Goal: Ask a question

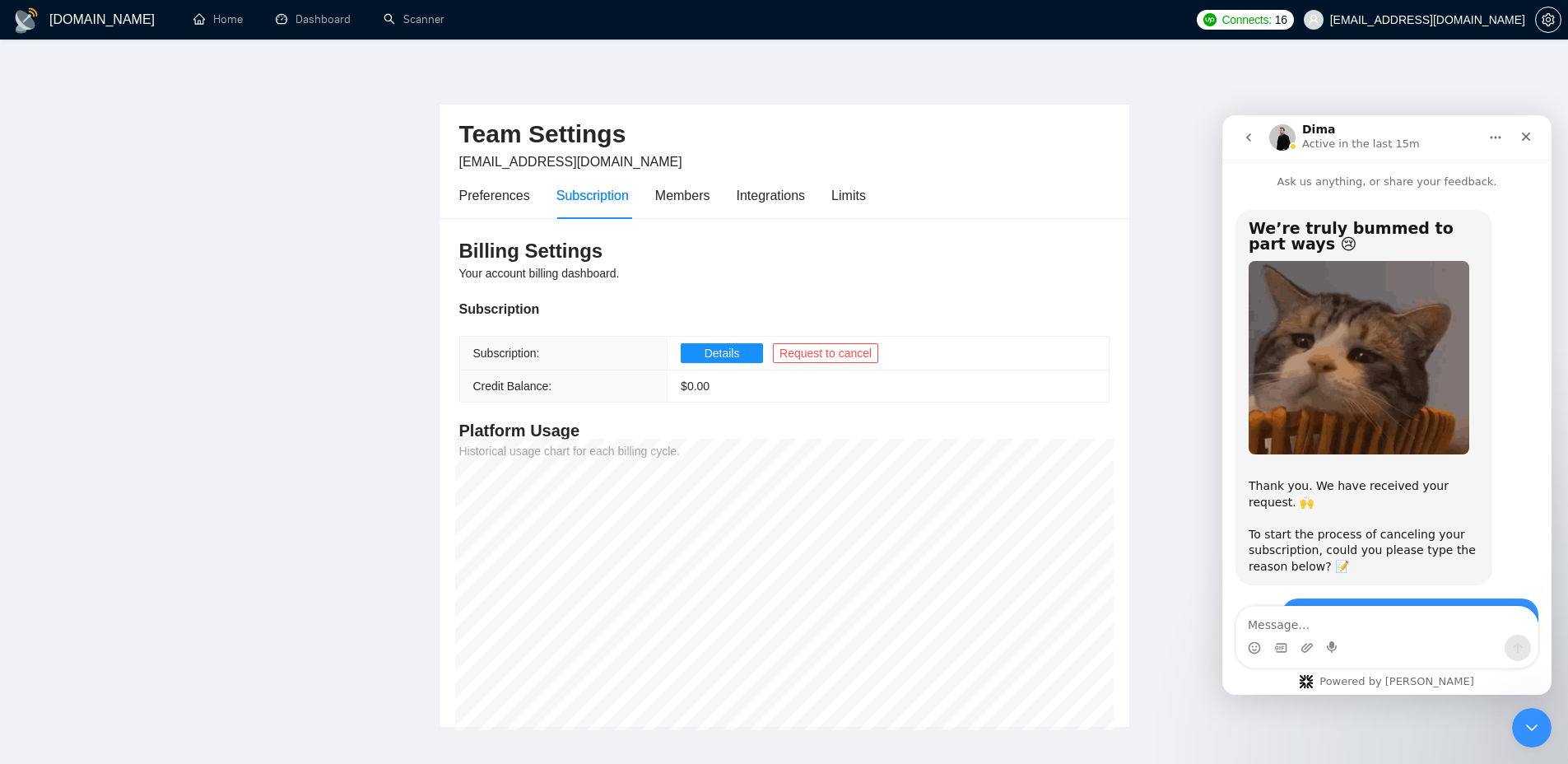
scroll to position [1426, 0]
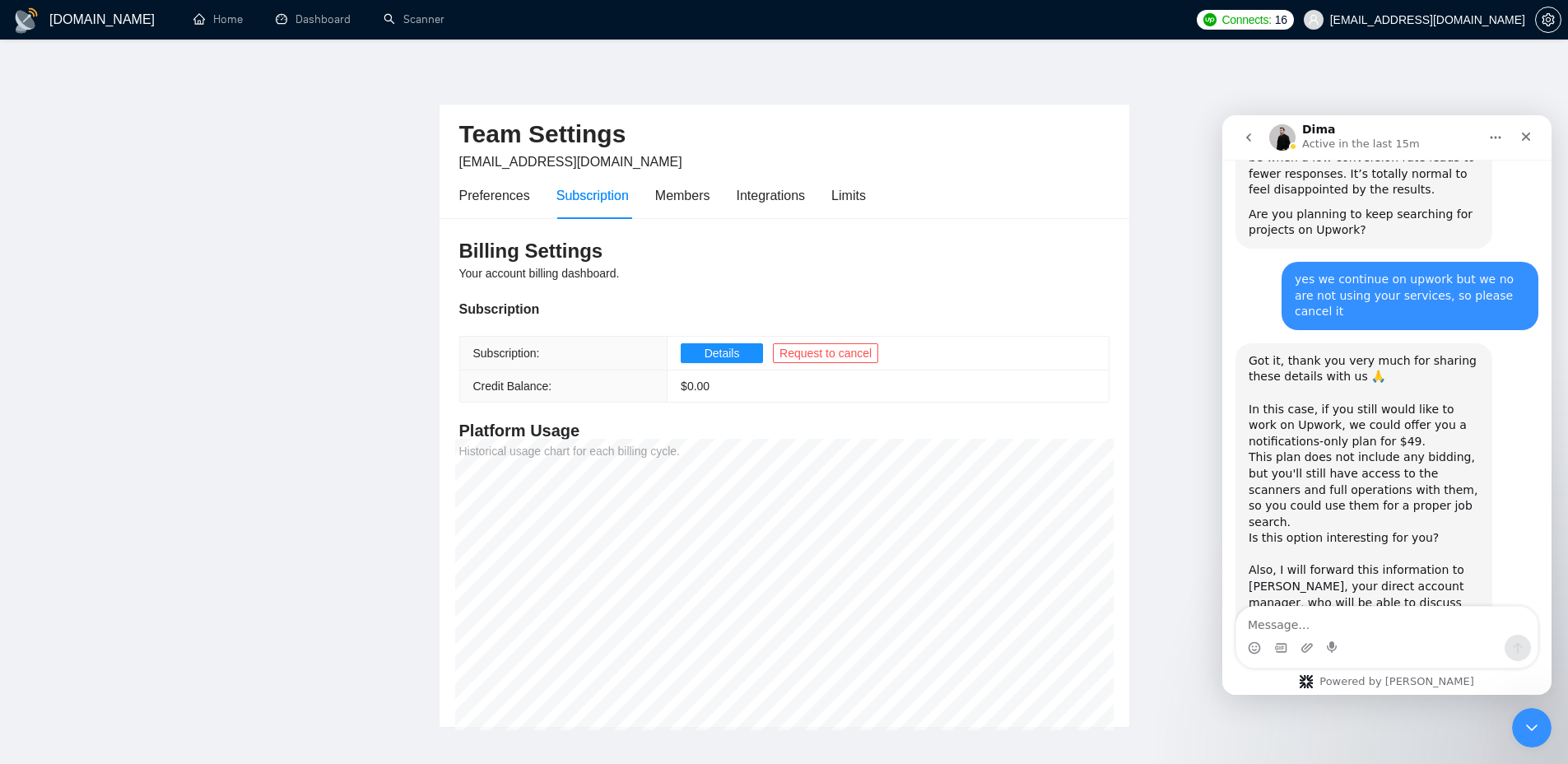
click at [1374, 618] on textarea "Message…" at bounding box center [1387, 621] width 302 height 28
type textarea "No not required"
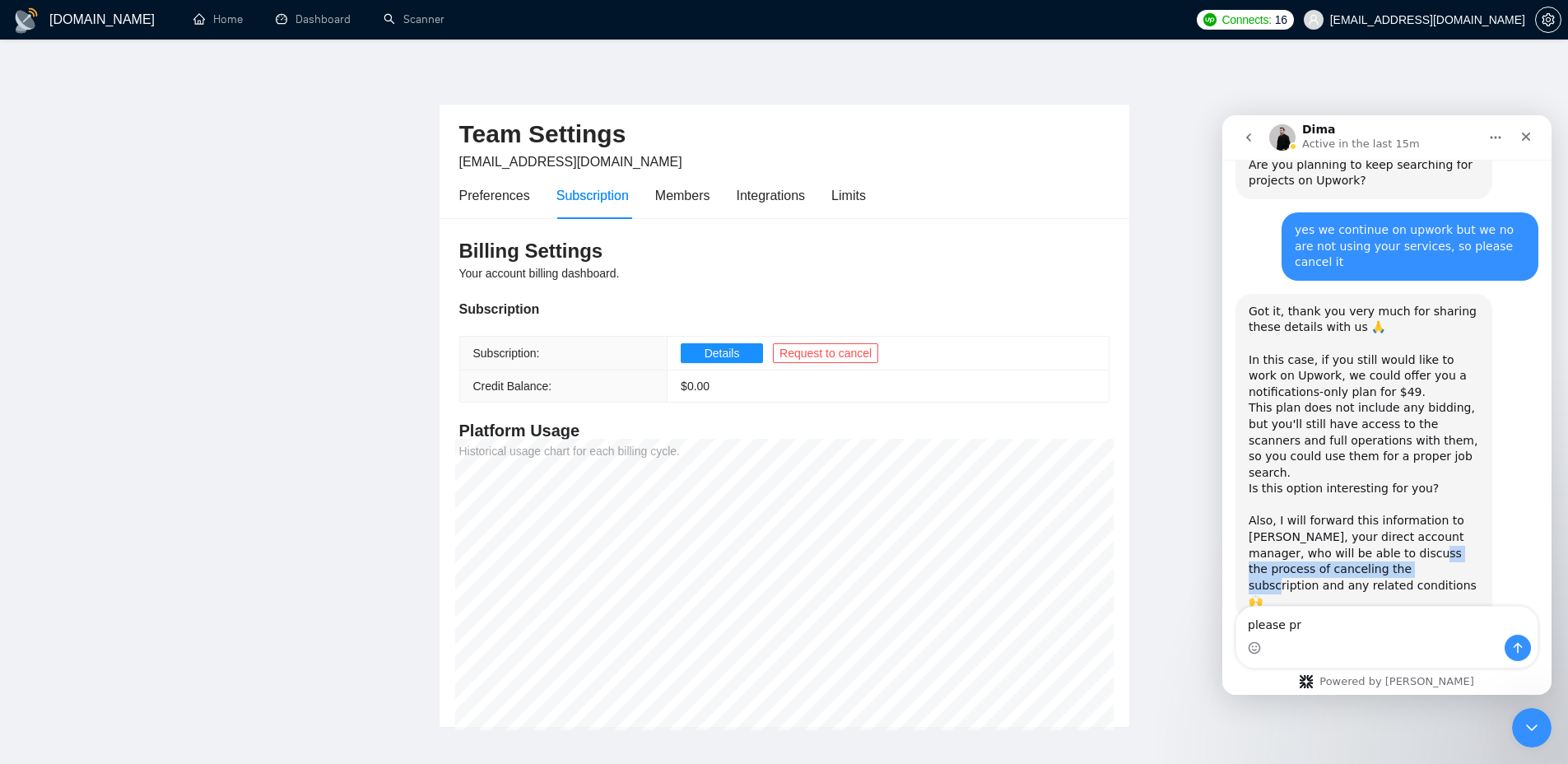
drag, startPoint x: 1389, startPoint y: 476, endPoint x: 1389, endPoint y: 490, distance: 14.0
click at [1389, 490] on div "Got it, thank you very much for sharing these details with us 🙏 In this case, i…" at bounding box center [1364, 456] width 231 height 306
copy div "process of canceling the subscription"
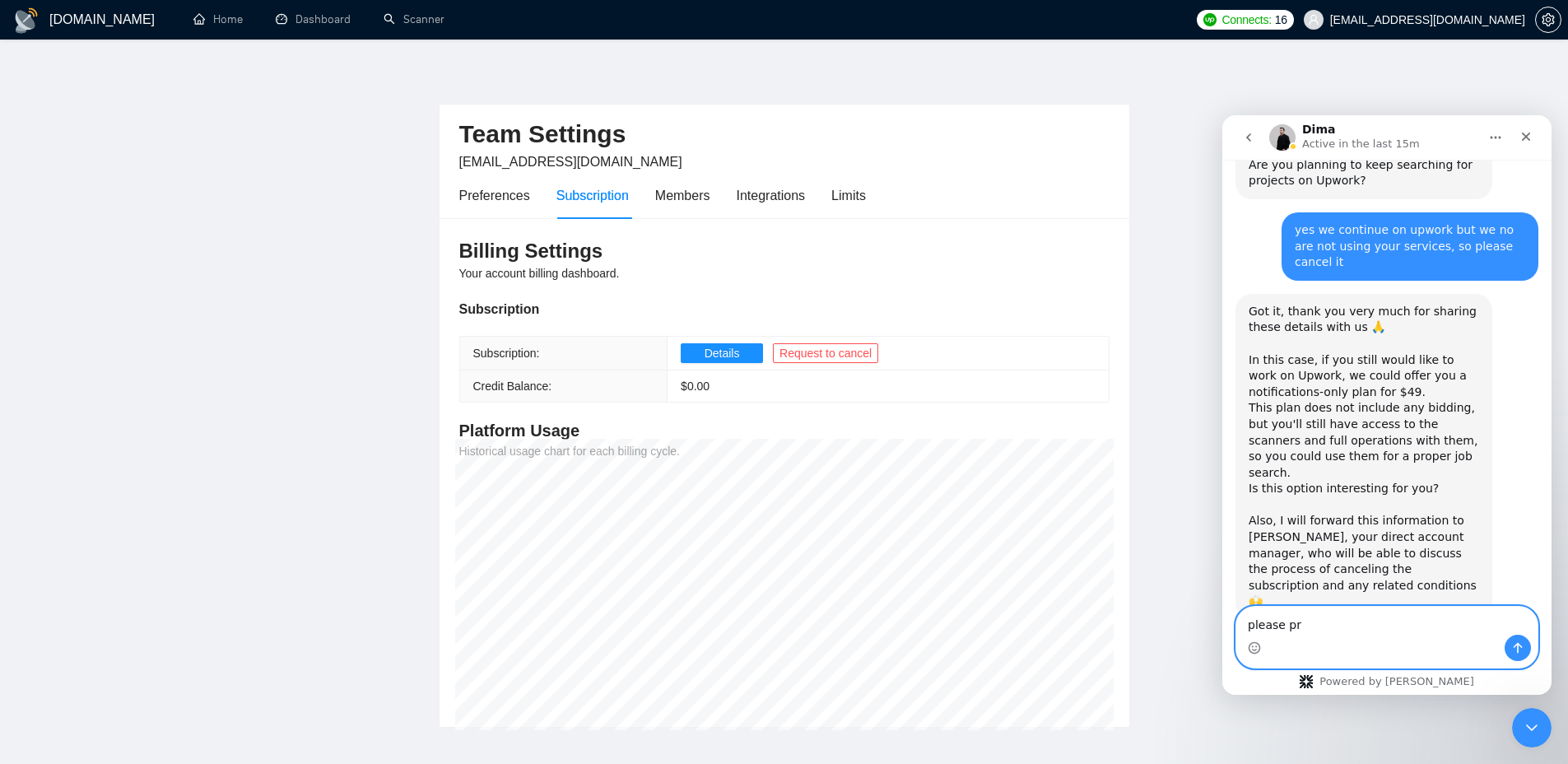
click at [1332, 607] on textarea "please pr" at bounding box center [1387, 621] width 302 height 28
click at [1291, 623] on textarea "please pr" at bounding box center [1387, 621] width 302 height 28
paste textarea "ocess of canceling the subscription"
type textarea "please process of canceling the subscription"
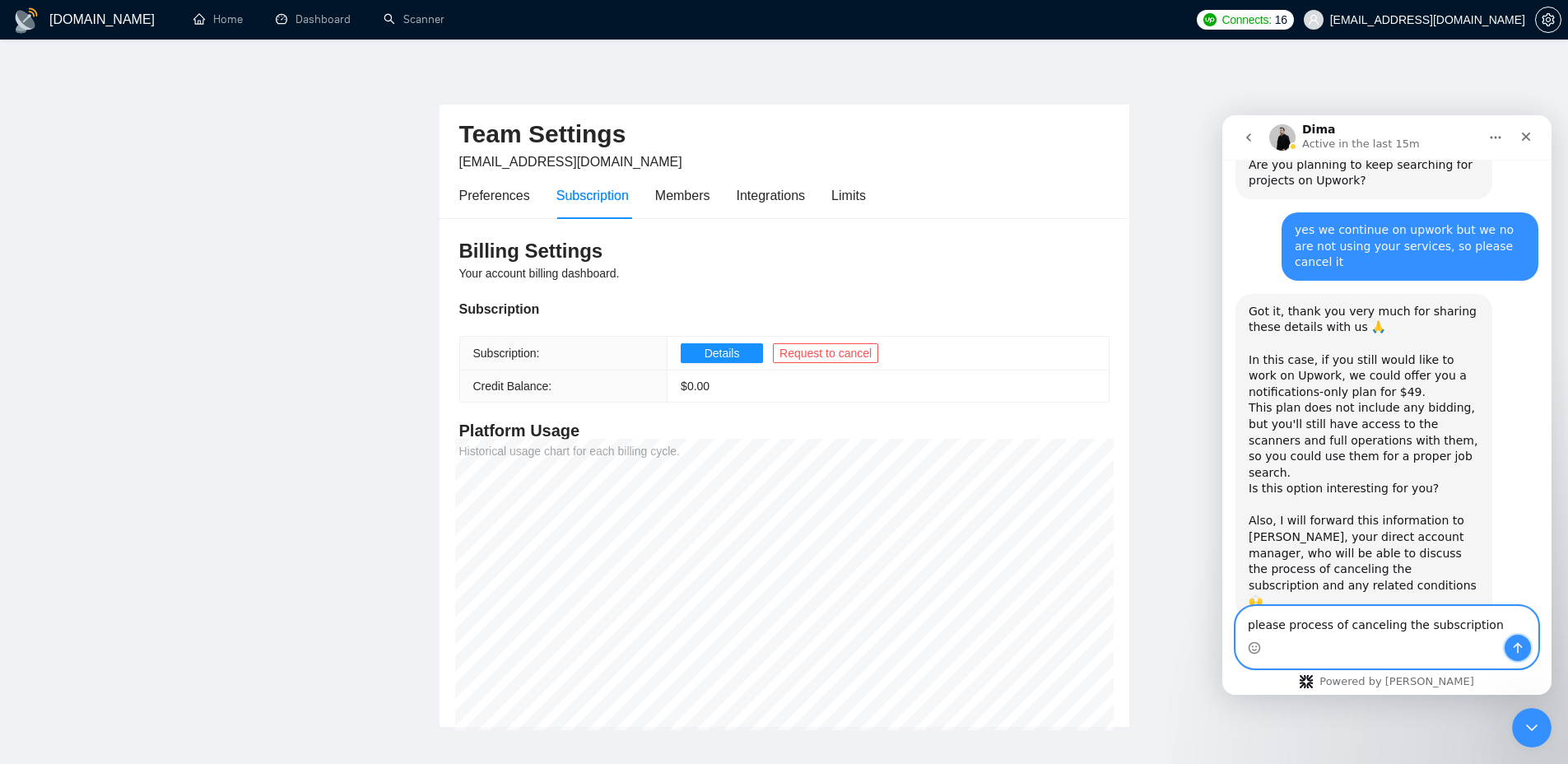
click at [1518, 649] on icon "Send a message…" at bounding box center [1519, 649] width 9 height 11
